Goal: Transaction & Acquisition: Purchase product/service

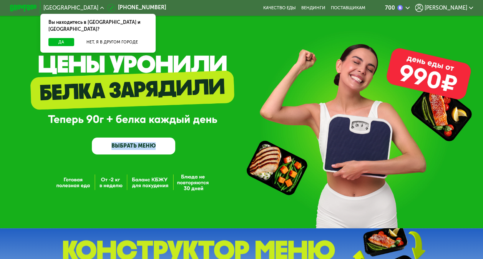
drag, startPoint x: 213, startPoint y: 143, endPoint x: 2, endPoint y: 106, distance: 214.1
click at [2, 106] on div "GrowFood — доставка правильного питания ВЫБРАТЬ МЕНЮ" at bounding box center [241, 115] width 483 height 77
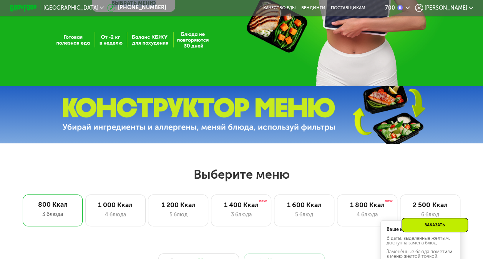
scroll to position [142, 0]
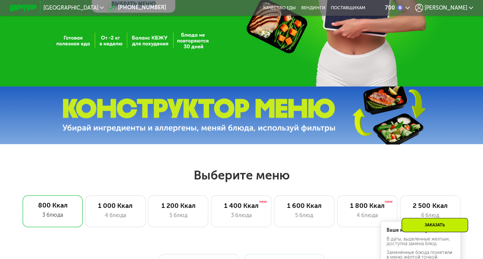
drag, startPoint x: 57, startPoint y: 102, endPoint x: 351, endPoint y: 159, distance: 299.2
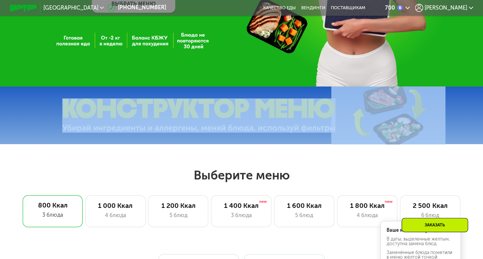
drag, startPoint x: 456, startPoint y: 136, endPoint x: 264, endPoint y: 133, distance: 192.0
click at [264, 133] on div at bounding box center [241, 115] width 483 height 58
drag, startPoint x: 264, startPoint y: 133, endPoint x: 226, endPoint y: 140, distance: 38.6
click at [226, 140] on div at bounding box center [241, 115] width 483 height 58
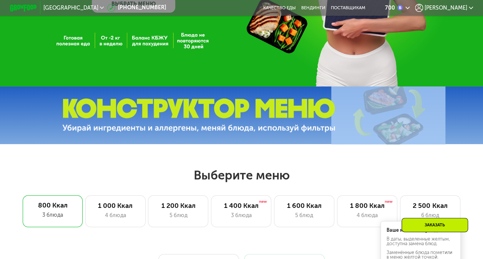
drag, startPoint x: 78, startPoint y: 140, endPoint x: 180, endPoint y: 132, distance: 102.0
click at [180, 132] on div at bounding box center [241, 115] width 483 height 58
click at [180, 132] on img at bounding box center [198, 115] width 273 height 34
click at [31, 133] on div at bounding box center [241, 115] width 483 height 58
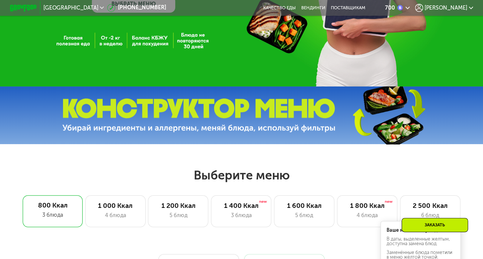
drag, startPoint x: 51, startPoint y: 105, endPoint x: 30, endPoint y: 108, distance: 21.3
click at [30, 108] on div at bounding box center [241, 115] width 483 height 58
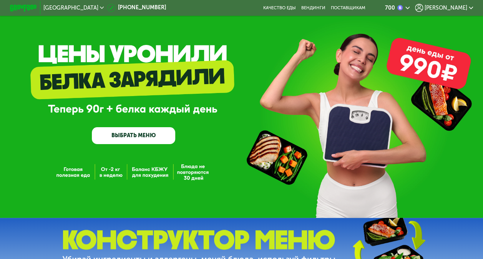
scroll to position [0, 0]
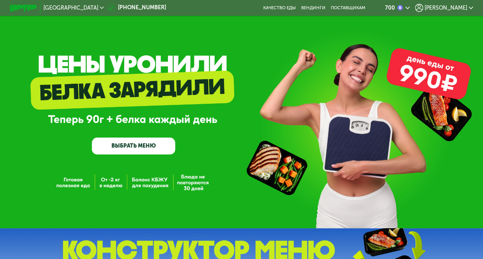
drag, startPoint x: 28, startPoint y: 58, endPoint x: 17, endPoint y: 45, distance: 16.6
click at [17, 45] on div "GrowFood — доставка правильного питания ВЫБРАТЬ МЕНЮ" at bounding box center [241, 114] width 483 height 228
drag, startPoint x: 41, startPoint y: 62, endPoint x: 237, endPoint y: 133, distance: 208.2
click at [237, 133] on div "GrowFood — доставка правильного питания ВЫБРАТЬ МЕНЮ" at bounding box center [241, 114] width 483 height 228
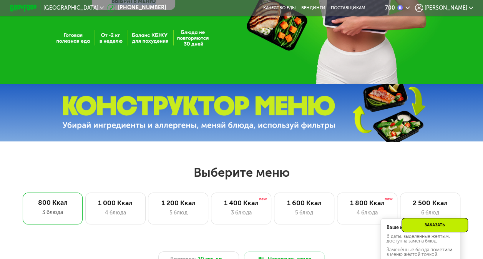
scroll to position [144, 0]
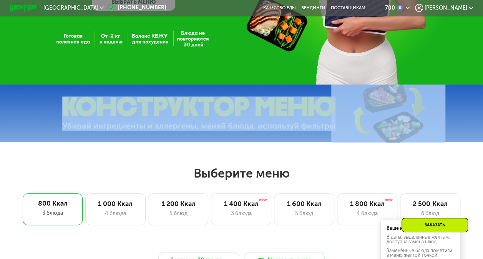
drag, startPoint x: 42, startPoint y: 105, endPoint x: 271, endPoint y: 124, distance: 229.6
click at [271, 124] on div at bounding box center [241, 113] width 483 height 58
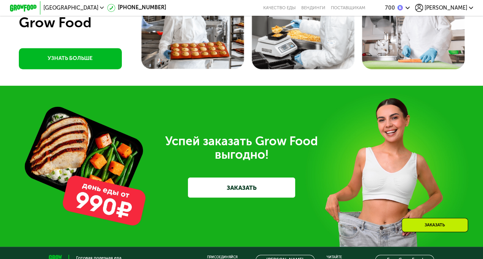
scroll to position [1873, 0]
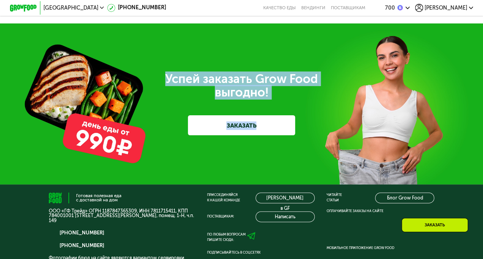
drag, startPoint x: 161, startPoint y: 147, endPoint x: 316, endPoint y: 210, distance: 167.0
click at [316, 184] on div "Успей заказать Grow Food выгодно! ЗАКАЗАТЬ" at bounding box center [241, 103] width 483 height 161
drag, startPoint x: 316, startPoint y: 210, endPoint x: 311, endPoint y: 210, distance: 4.7
click at [311, 135] on div "Успей заказать Grow Food выгодно! ЗАКАЗАТЬ" at bounding box center [242, 103] width 376 height 63
click at [307, 135] on div "Успей заказать Grow Food выгодно! ЗАКАЗАТЬ" at bounding box center [242, 103] width 376 height 63
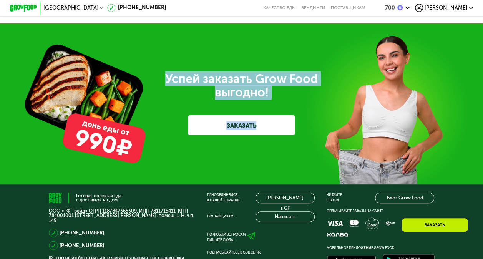
drag, startPoint x: 318, startPoint y: 210, endPoint x: 140, endPoint y: 152, distance: 186.5
click at [140, 135] on div "Успей заказать Grow Food выгодно! ЗАКАЗАТЬ" at bounding box center [242, 103] width 376 height 63
drag, startPoint x: 140, startPoint y: 152, endPoint x: 114, endPoint y: 106, distance: 53.2
click at [114, 106] on div "Успей заказать Grow Food выгодно! ЗАКАЗАТЬ" at bounding box center [241, 103] width 483 height 161
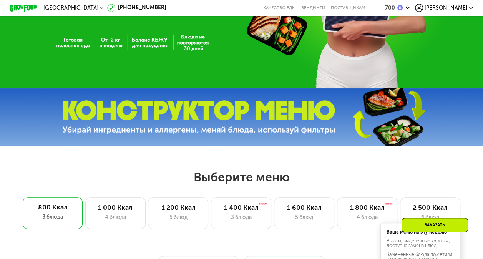
scroll to position [0, 0]
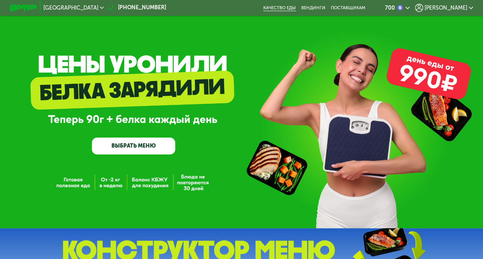
click at [295, 10] on link "Качество еды" at bounding box center [279, 7] width 33 height 5
